Goal: Check status: Check status

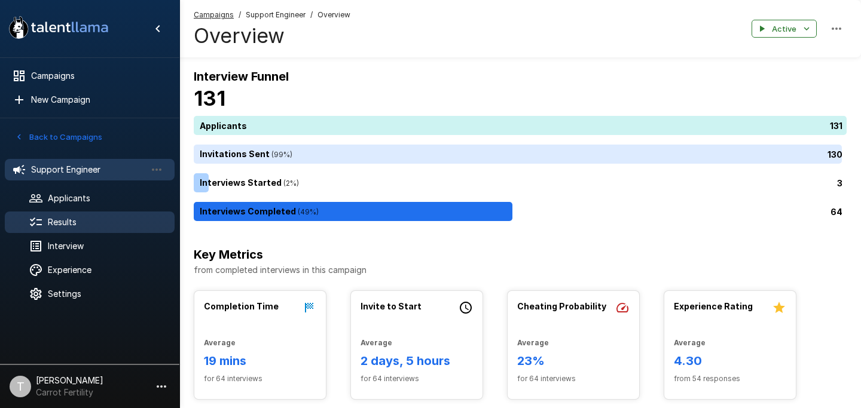
click at [79, 223] on span "Results" at bounding box center [106, 222] width 117 height 12
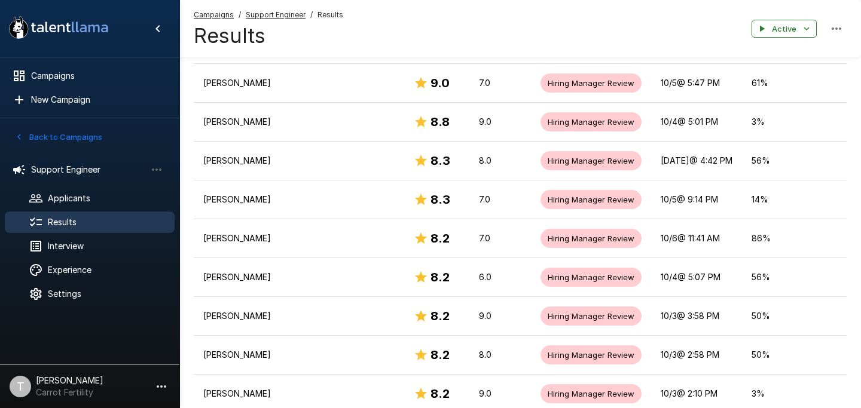
scroll to position [378, 0]
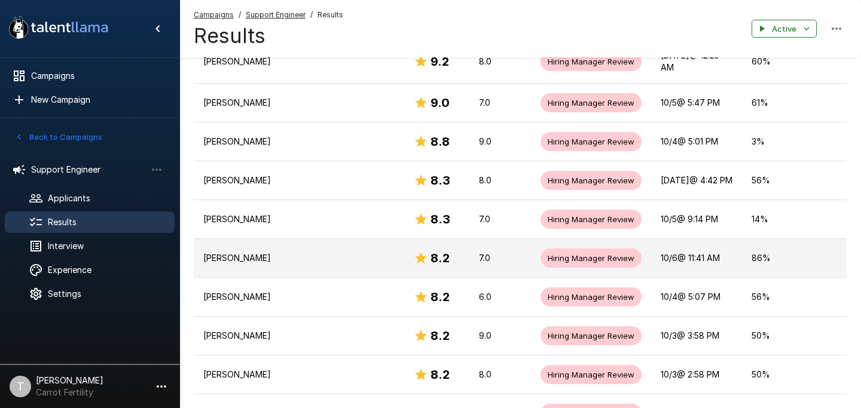
click at [289, 252] on p "[PERSON_NAME]" at bounding box center [298, 258] width 191 height 12
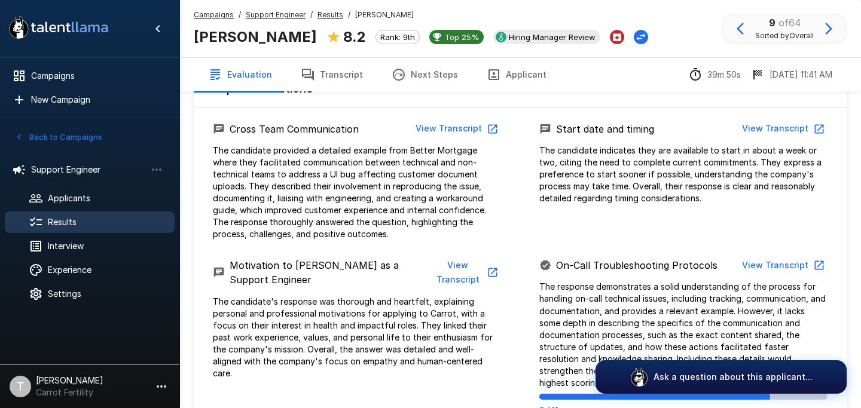
scroll to position [653, 0]
click at [449, 124] on button "View Transcript" at bounding box center [456, 128] width 90 height 22
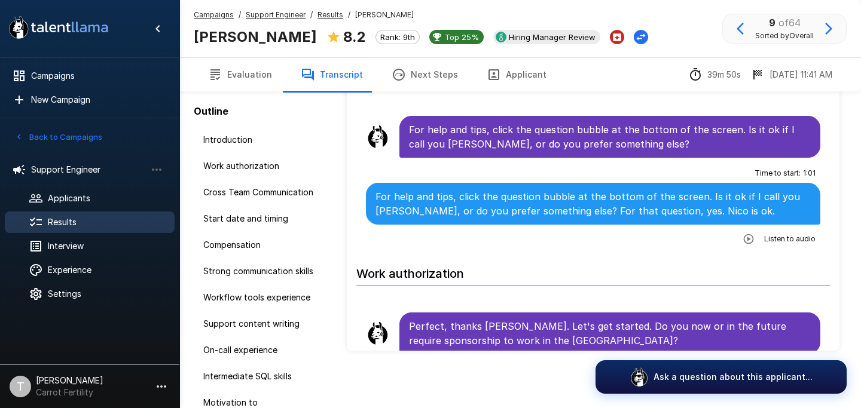
scroll to position [80, 0]
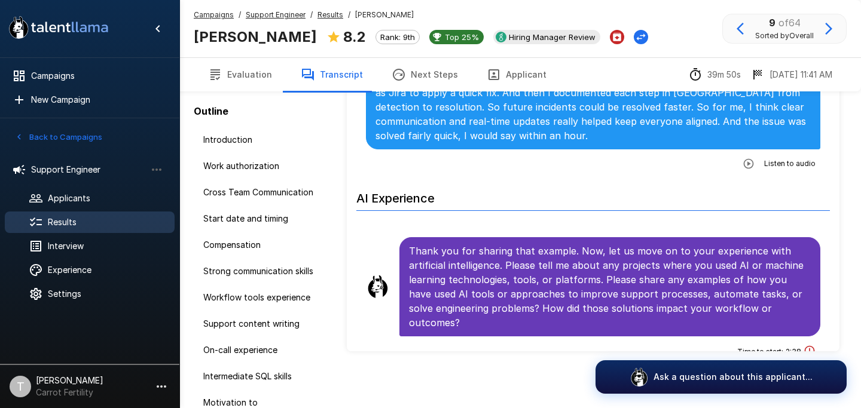
scroll to position [3346, 0]
